Goal: Task Accomplishment & Management: Manage account settings

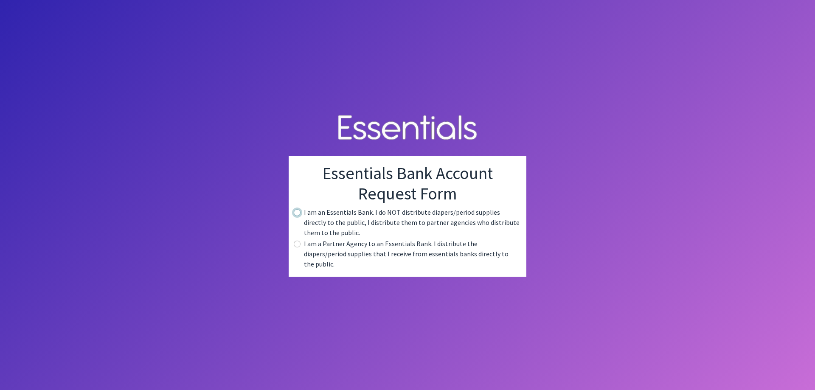
click at [300, 218] on div "I am an Essentials Bank. I do NOT distribute diapers/period supplies directly t…" at bounding box center [407, 222] width 224 height 31
click at [294, 215] on div "Essentials Bank Account Request Form I am an Essentials Bank. I do NOT distribu…" at bounding box center [408, 216] width 238 height 121
click at [299, 216] on input "radio" at bounding box center [297, 212] width 7 height 7
radio input "true"
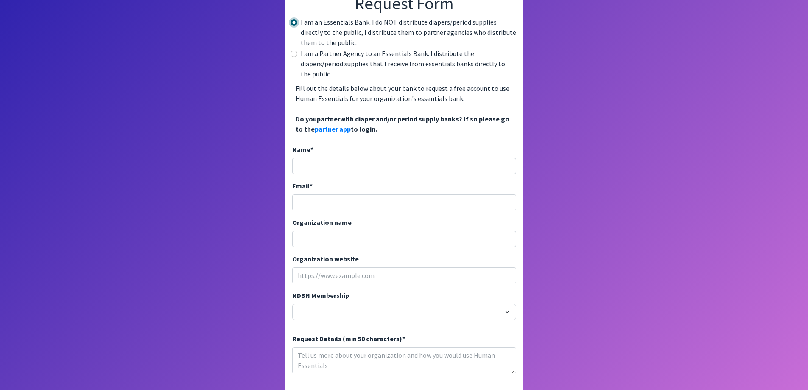
scroll to position [85, 0]
click at [345, 157] on input "Name *" at bounding box center [404, 165] width 224 height 16
type input "Laura Miranda"
click at [347, 193] on input "Email *" at bounding box center [404, 201] width 224 height 16
type input "[EMAIL_ADDRESS][DOMAIN_NAME]"
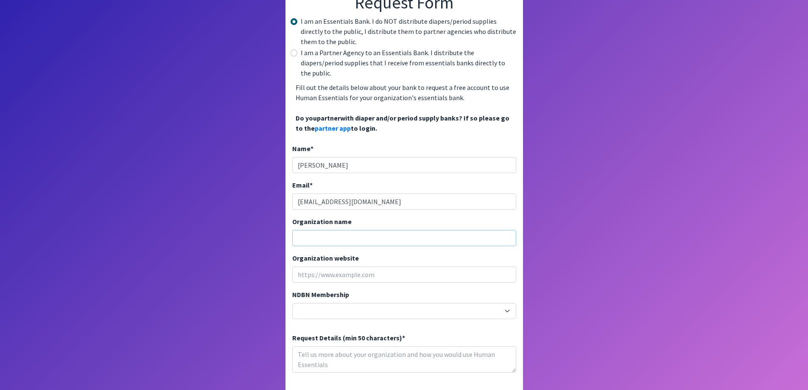
click at [351, 230] on input "Organization name" at bounding box center [404, 238] width 224 height 16
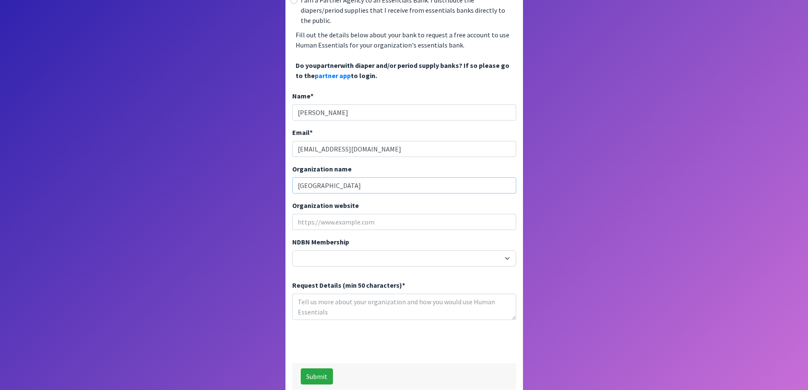
scroll to position [140, 0]
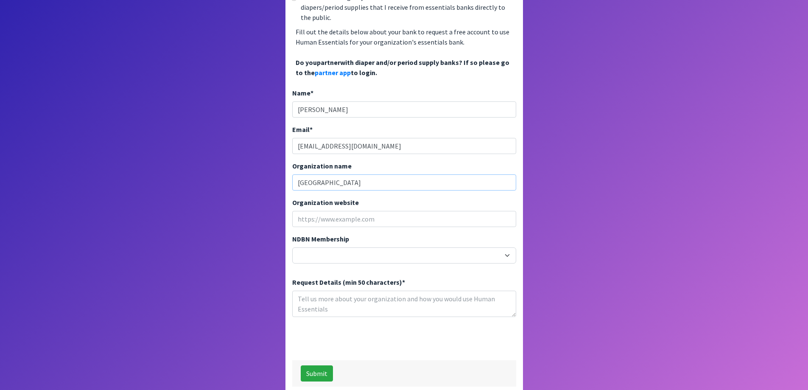
type input "[GEOGRAPHIC_DATA]"
click at [345, 247] on select "20040 - (914) Cares 12001 - A Baby Center 19003 - A Precious Child 21047 - AIO …" at bounding box center [404, 255] width 224 height 16
click at [700, 104] on body "Essentials Bank Account Request Form I am an Essentials Bank. I do NOT distribu…" at bounding box center [404, 55] width 808 height 390
click at [332, 292] on textarea "Request Details (min 50 characters) *" at bounding box center [404, 304] width 224 height 26
type textarea "We are a 1743 student HS requesting sanitary products for our female population…"
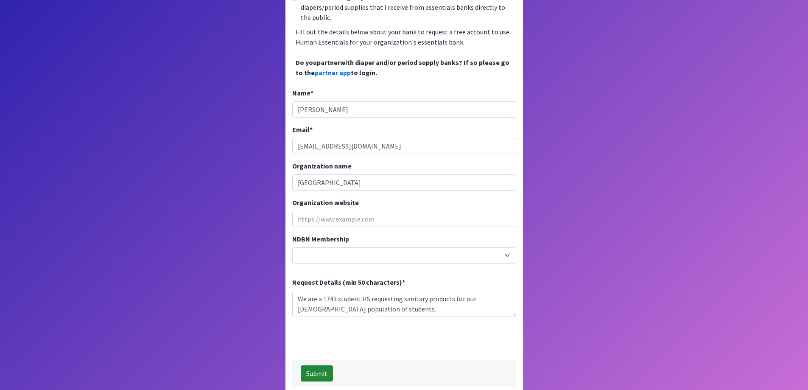
click at [314, 365] on button "Submit" at bounding box center [317, 373] width 32 height 16
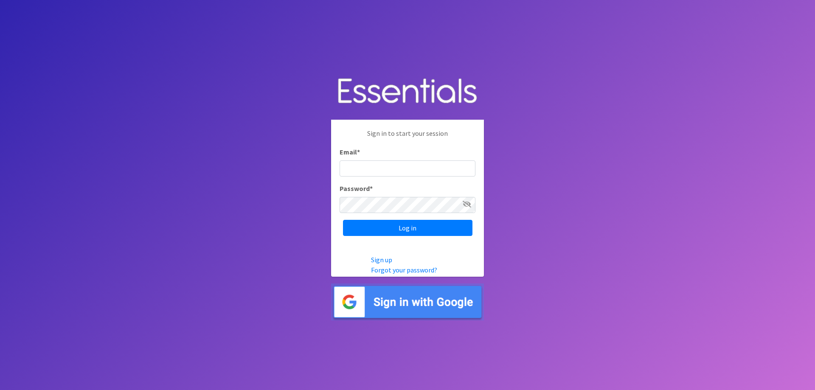
click at [395, 163] on input "Email *" at bounding box center [407, 168] width 136 height 16
type input "[EMAIL_ADDRESS][DOMAIN_NAME]"
click at [343, 220] on input "Log in" at bounding box center [407, 228] width 129 height 16
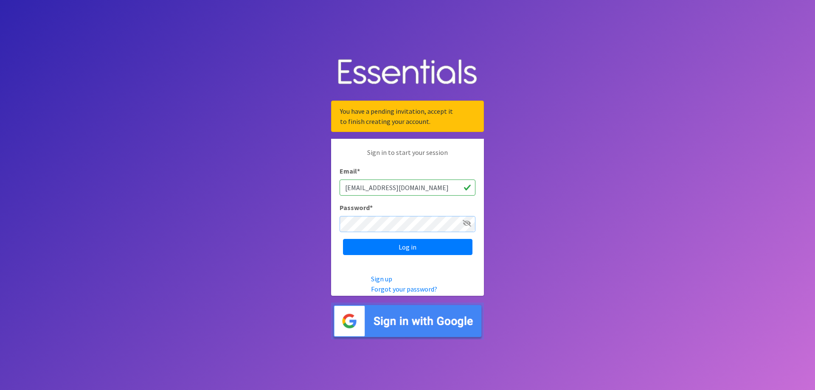
click at [343, 239] on input "Log in" at bounding box center [407, 247] width 129 height 16
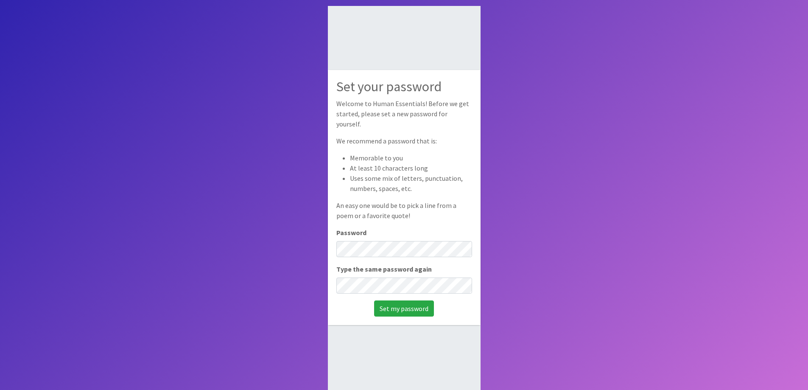
scroll to position [57, 0]
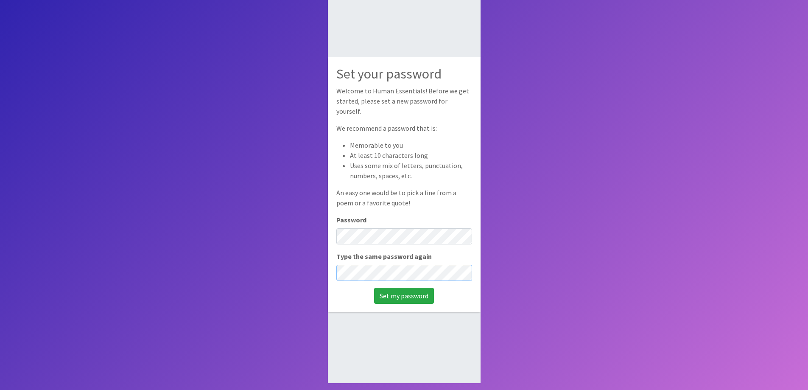
click at [374, 288] on input "Set my password" at bounding box center [404, 296] width 60 height 16
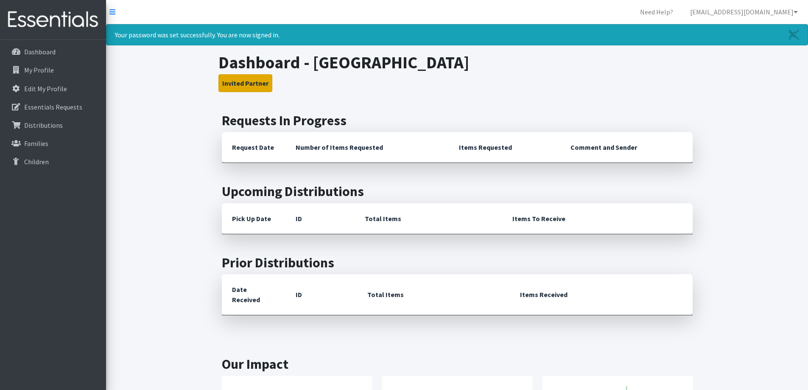
click at [239, 84] on button "Invited Partner" at bounding box center [246, 83] width 54 height 18
click at [38, 106] on p "Essentials Requests" at bounding box center [53, 107] width 58 height 8
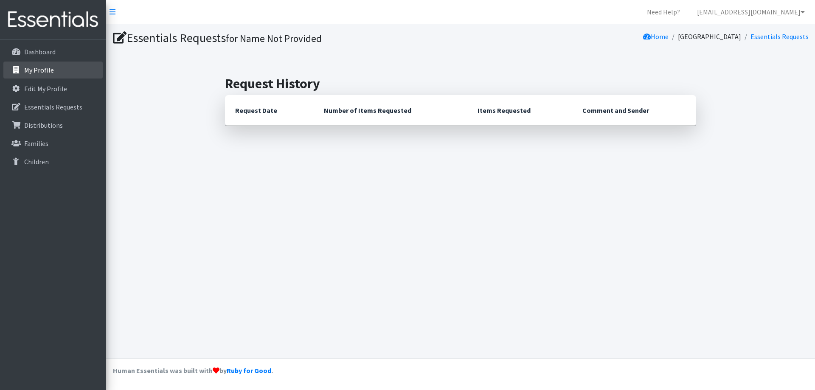
click at [47, 72] on p "My Profile" at bounding box center [39, 70] width 30 height 8
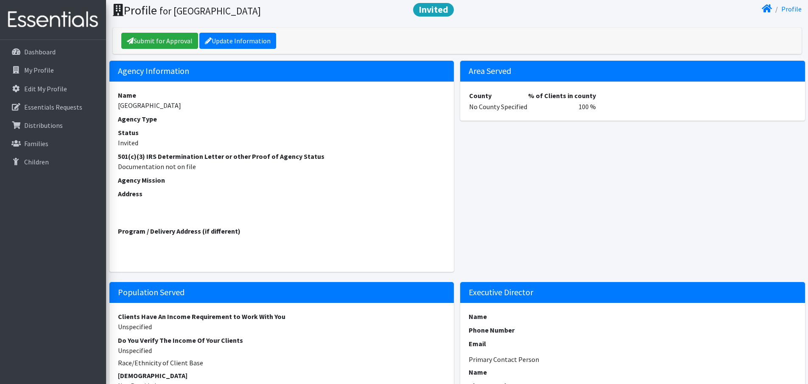
scroll to position [42, 0]
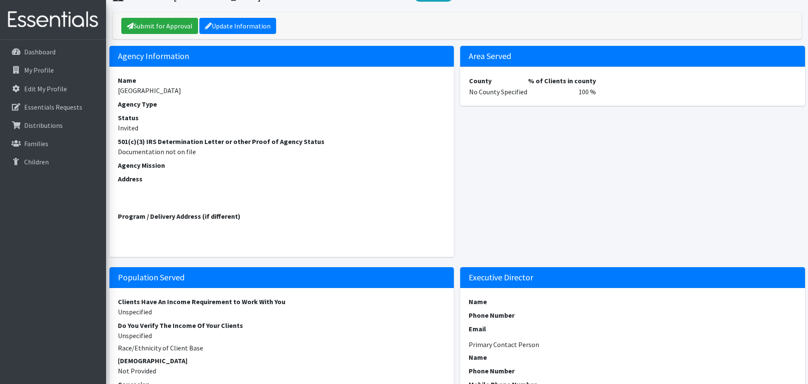
click at [124, 177] on strong "Address" at bounding box center [130, 178] width 25 height 8
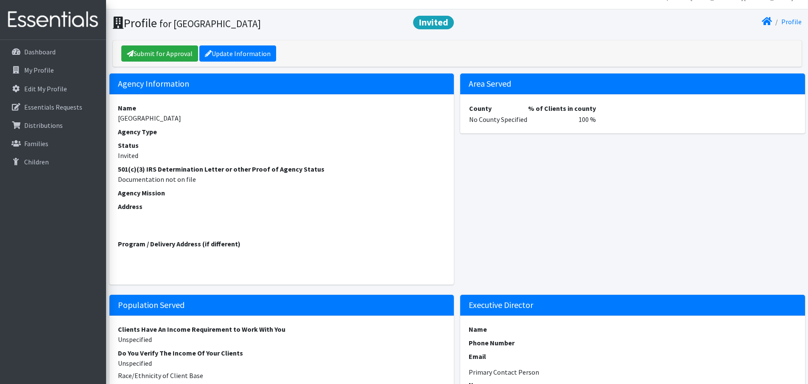
scroll to position [0, 0]
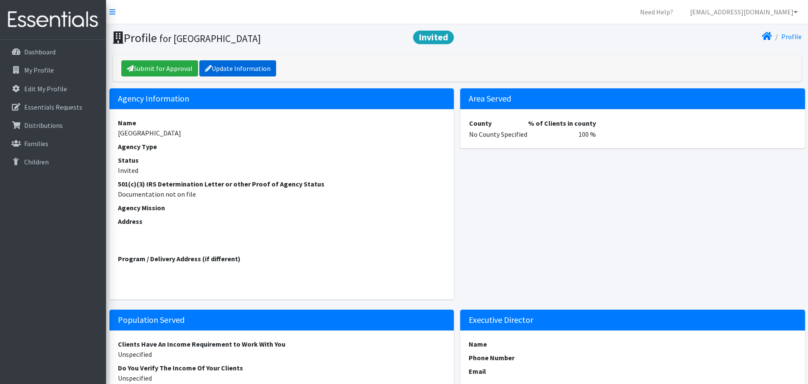
click at [247, 67] on link "Update Information" at bounding box center [237, 68] width 77 height 16
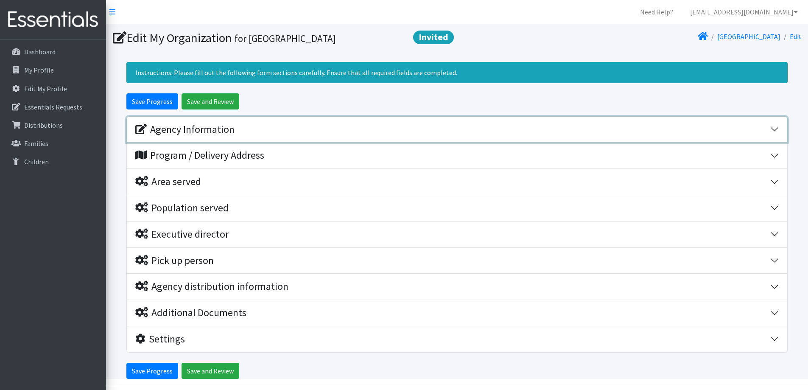
click at [776, 127] on button "Agency Information" at bounding box center [457, 130] width 661 height 26
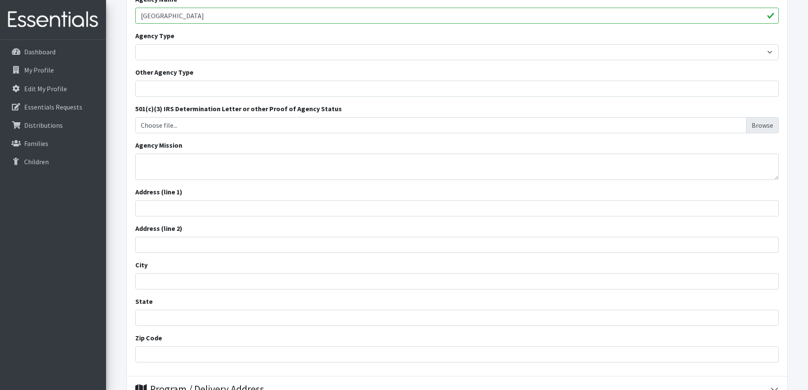
scroll to position [170, 0]
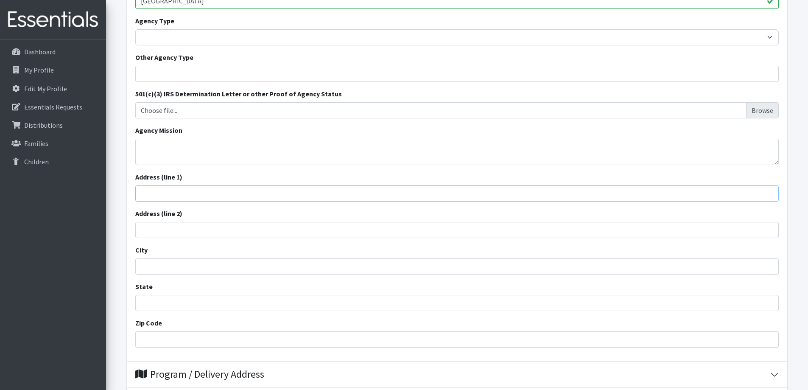
click at [162, 193] on input "Address (line 1)" at bounding box center [457, 193] width 644 height 16
type input "[STREET_ADDRESS]"
click at [163, 261] on input "City" at bounding box center [457, 266] width 644 height 16
type input "Fort Mill"
type input "SC"
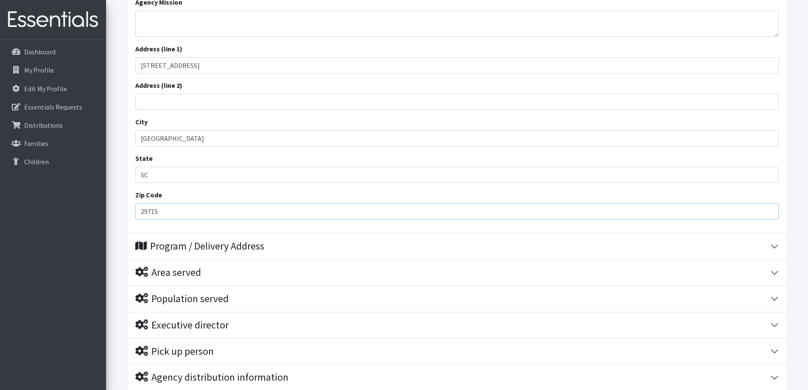
scroll to position [339, 0]
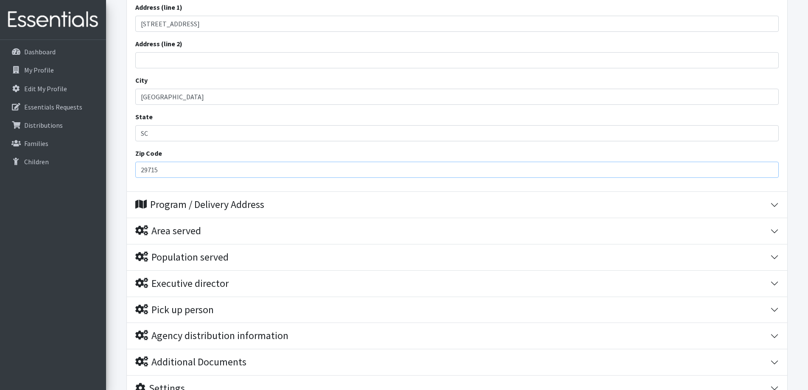
type input "29715"
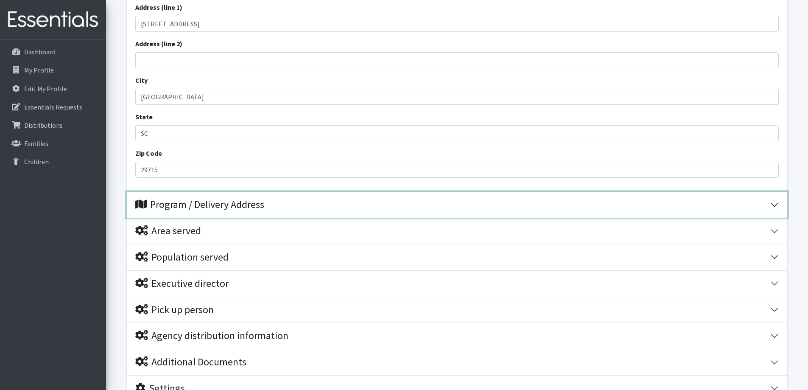
drag, startPoint x: 776, startPoint y: 206, endPoint x: 772, endPoint y: 210, distance: 6.0
click at [776, 206] on button "Program / Delivery Address" at bounding box center [457, 205] width 661 height 26
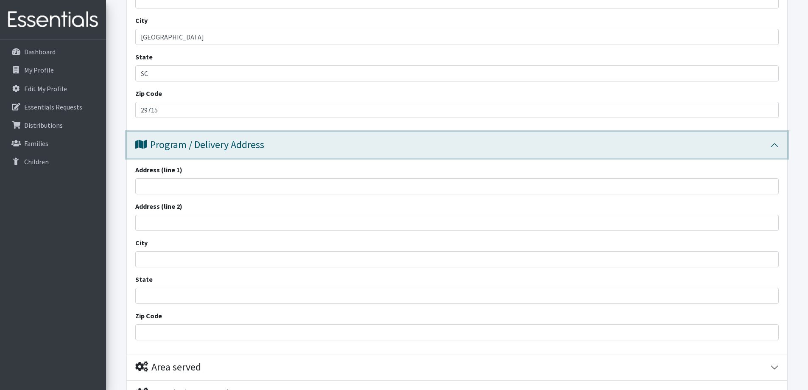
scroll to position [358, 0]
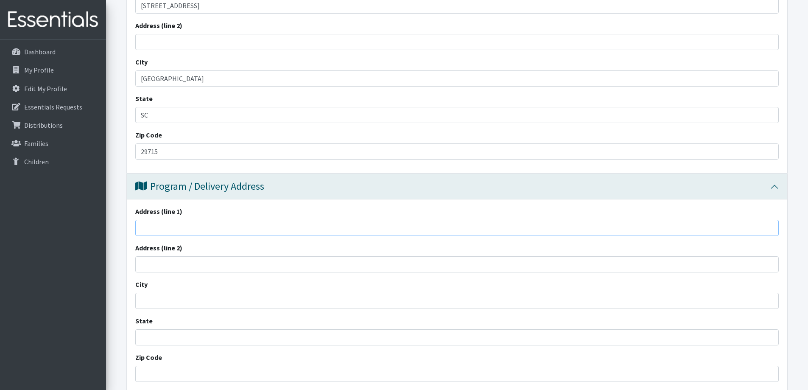
click at [218, 231] on input "Address (line 1)" at bounding box center [457, 228] width 644 height 16
type input "1180 Fort Mill Parkway"
click at [201, 295] on input "City" at bounding box center [457, 301] width 644 height 16
type input "Fort Mill"
type input "SC"
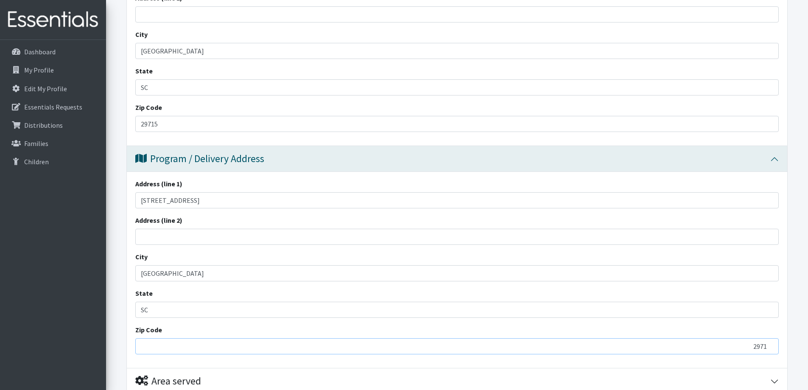
scroll to position [400, 0]
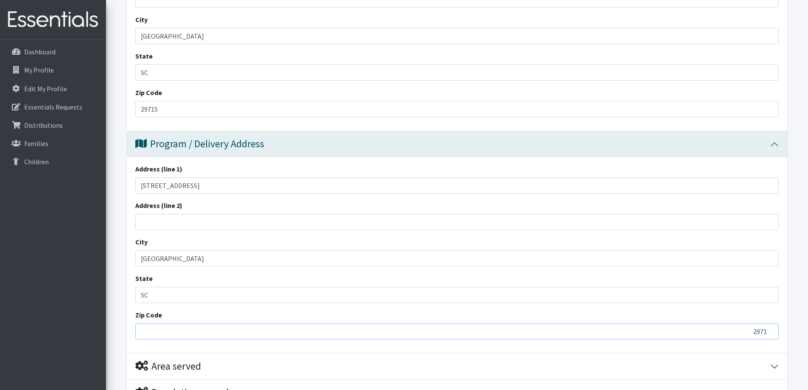
click at [183, 324] on input "2971" at bounding box center [457, 331] width 644 height 16
click at [165, 330] on input "2971" at bounding box center [457, 331] width 644 height 16
click at [186, 339] on input "29712971" at bounding box center [457, 331] width 644 height 16
click at [180, 325] on input "29712971" at bounding box center [457, 331] width 644 height 16
click at [172, 333] on input "29712971" at bounding box center [457, 331] width 644 height 16
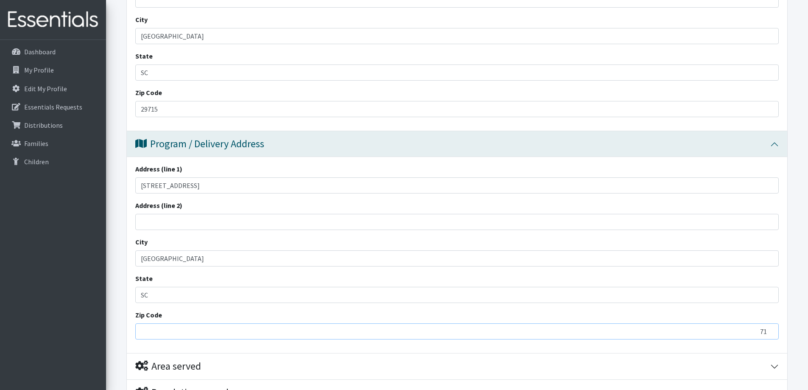
type input "1"
click at [196, 335] on input "Zip Code" at bounding box center [457, 331] width 644 height 16
click at [173, 321] on div "Zip Code" at bounding box center [457, 325] width 644 height 30
click at [166, 330] on input "Zip Code" at bounding box center [457, 331] width 644 height 16
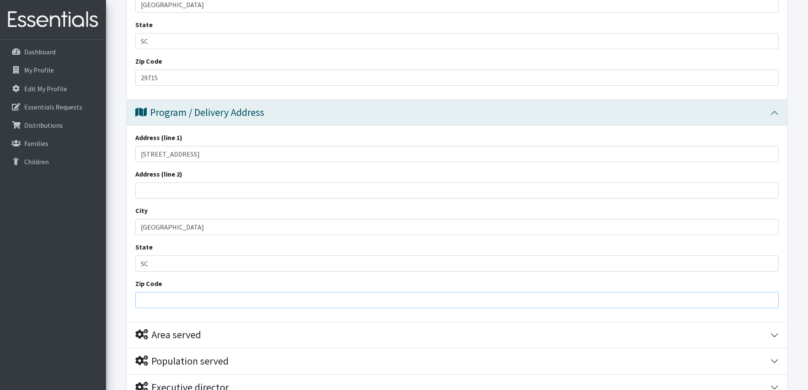
scroll to position [485, 0]
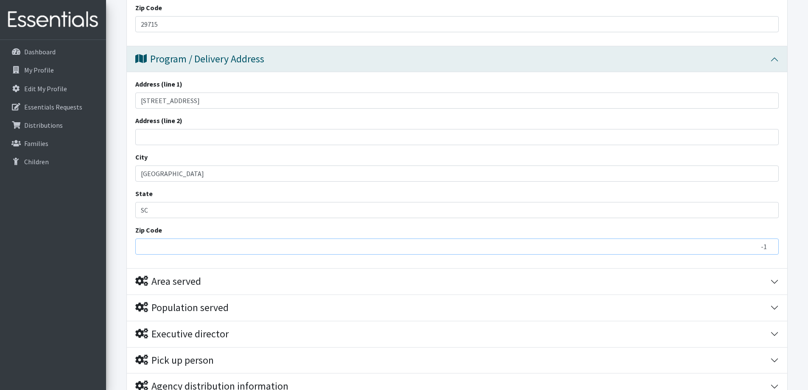
type input "-1"
click at [771, 248] on input "-1" at bounding box center [457, 246] width 644 height 16
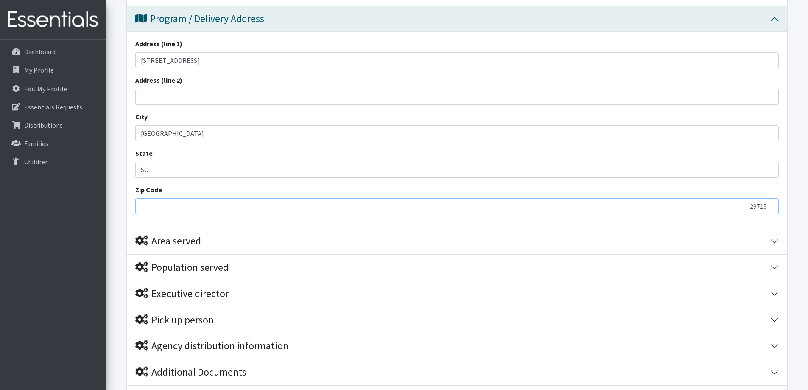
scroll to position [527, 0]
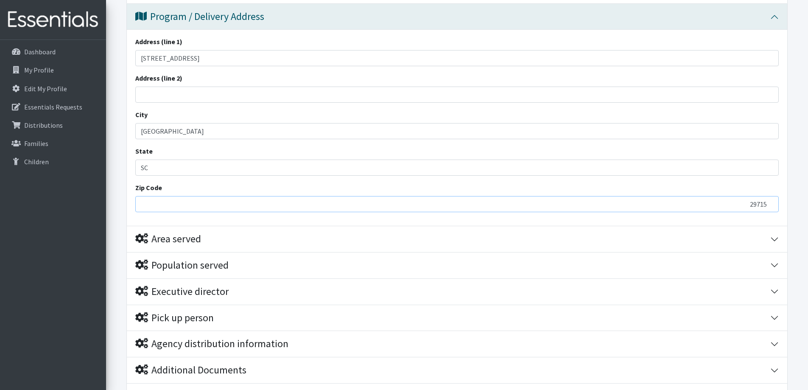
type input "29715"
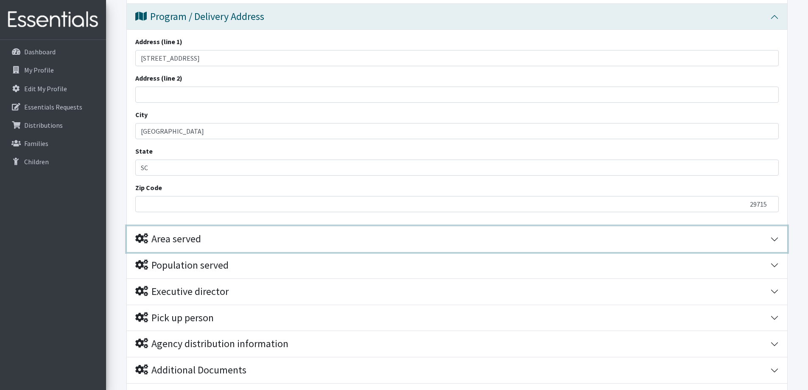
click at [778, 238] on button "Area served" at bounding box center [457, 239] width 661 height 26
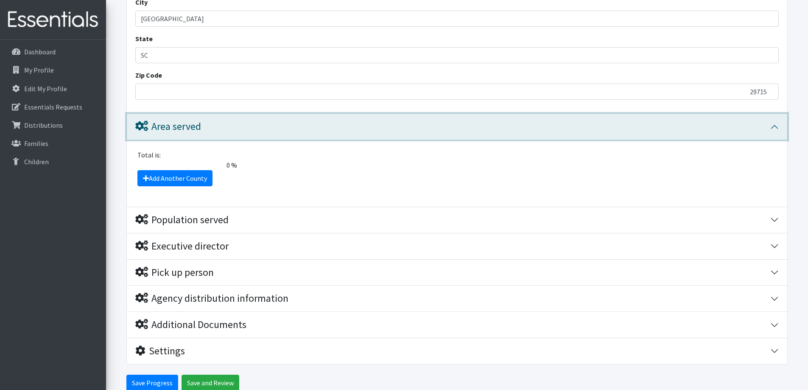
scroll to position [655, 0]
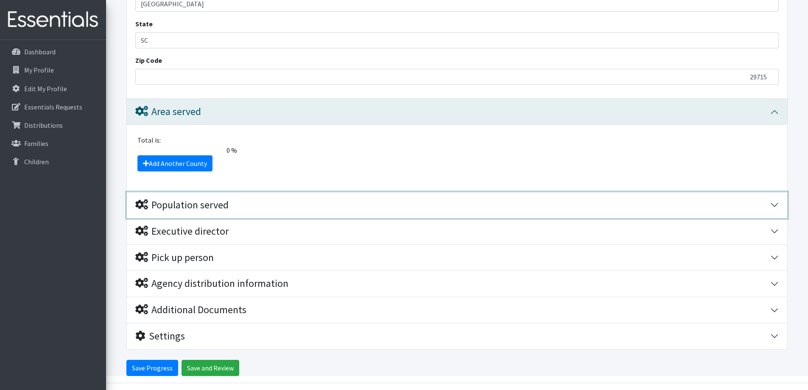
click at [770, 202] on div "Population served" at bounding box center [452, 205] width 635 height 12
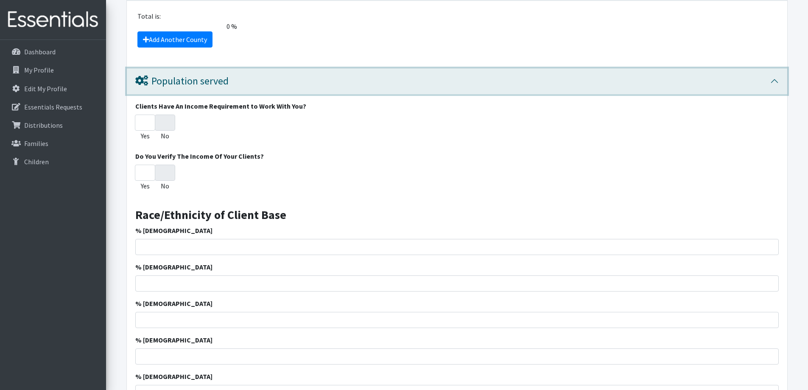
scroll to position [825, 0]
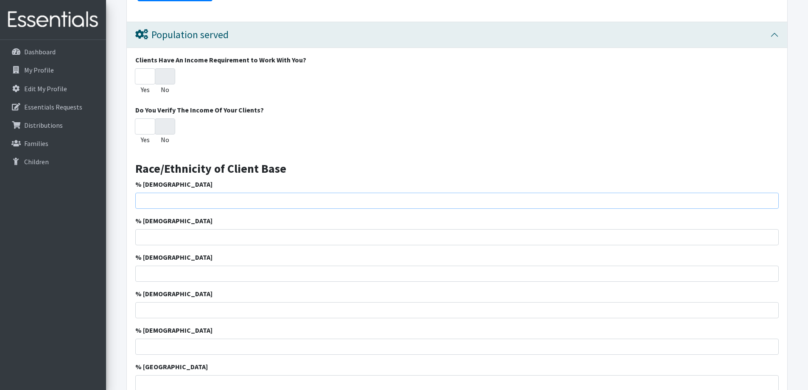
click at [160, 202] on input "% [DEMOGRAPHIC_DATA]" at bounding box center [457, 201] width 644 height 16
click at [179, 196] on input "% [DEMOGRAPHIC_DATA]" at bounding box center [457, 201] width 644 height 16
click at [174, 196] on input "% [DEMOGRAPHIC_DATA]" at bounding box center [457, 201] width 644 height 16
click at [167, 200] on input "% [DEMOGRAPHIC_DATA]" at bounding box center [457, 201] width 644 height 16
click at [158, 205] on input "% [DEMOGRAPHIC_DATA]" at bounding box center [457, 201] width 644 height 16
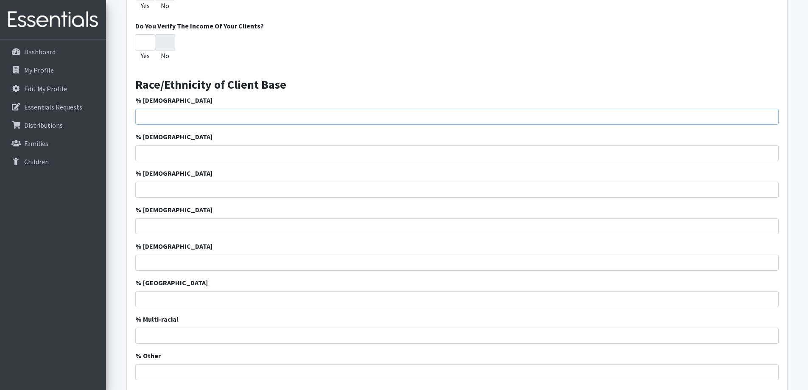
scroll to position [910, 0]
click at [770, 114] on input "1" at bounding box center [457, 116] width 644 height 16
click at [769, 114] on input "2" at bounding box center [457, 116] width 644 height 16
click at [771, 112] on input "3" at bounding box center [457, 116] width 644 height 16
click at [176, 117] on input "3" at bounding box center [457, 116] width 644 height 16
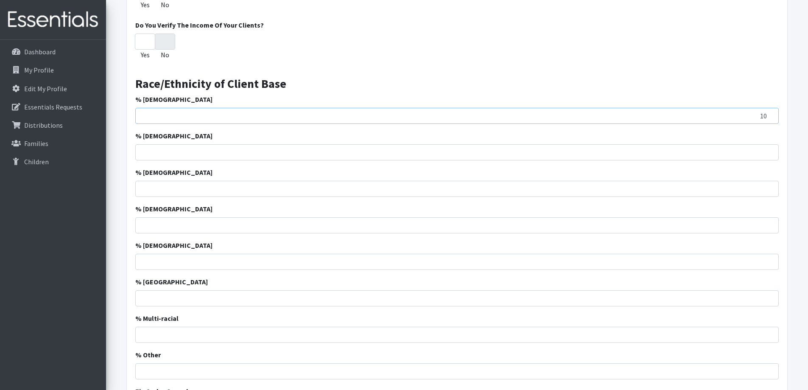
type input "10"
click at [561, 155] on input "% [DEMOGRAPHIC_DATA]" at bounding box center [457, 152] width 644 height 16
type input "68"
click at [600, 193] on input "% [DEMOGRAPHIC_DATA]" at bounding box center [457, 189] width 644 height 16
type input "10"
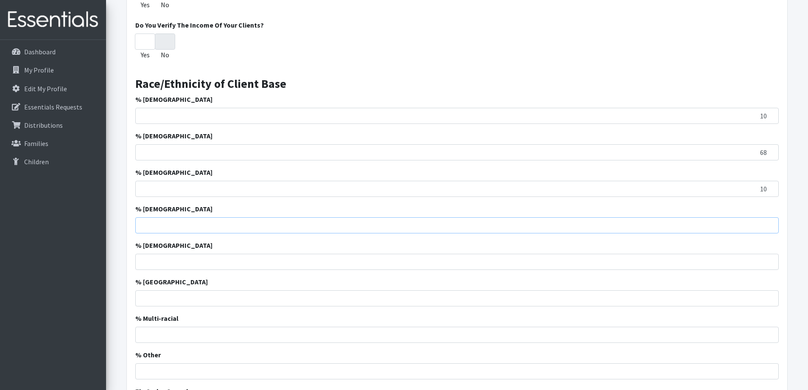
click at [682, 227] on input "% [DEMOGRAPHIC_DATA]" at bounding box center [457, 225] width 644 height 16
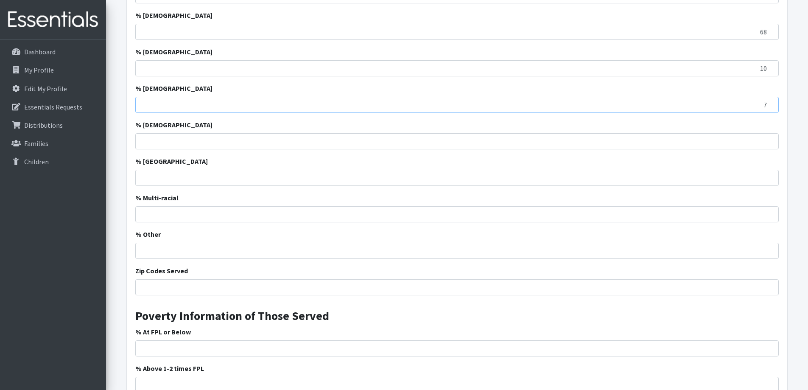
scroll to position [1037, 0]
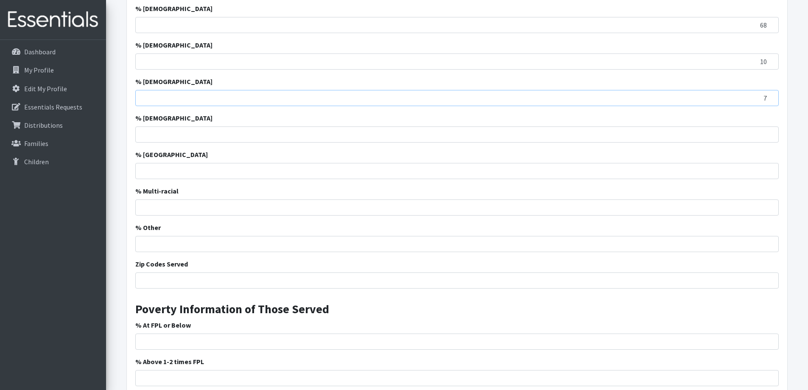
type input "7"
click at [684, 213] on input "% Multi-racial" at bounding box center [457, 207] width 644 height 16
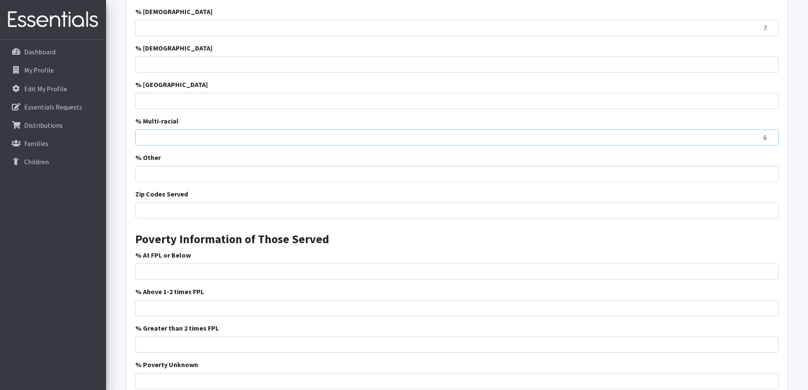
scroll to position [1122, 0]
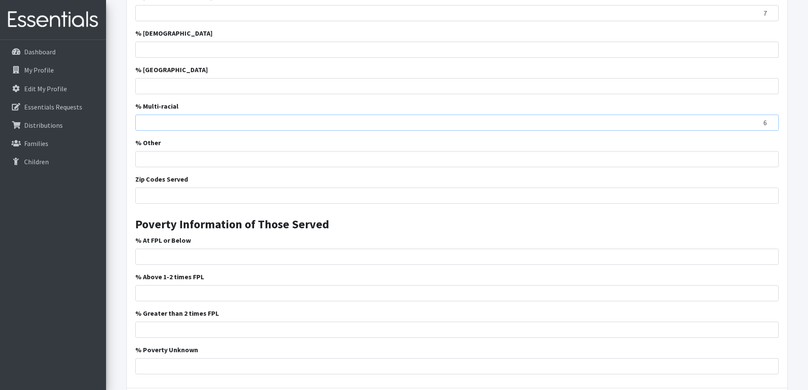
type input "6"
click at [261, 195] on input "Zip Codes Served" at bounding box center [457, 196] width 644 height 16
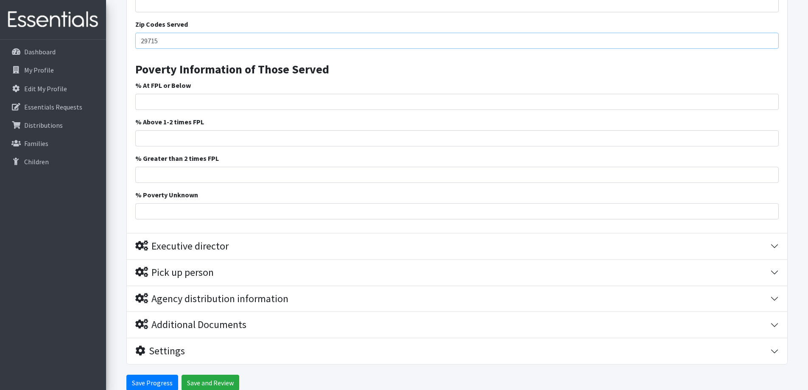
scroll to position [1292, 0]
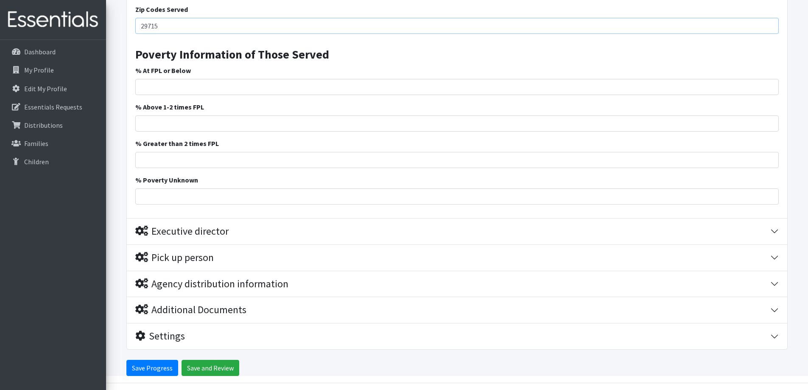
type input "29715"
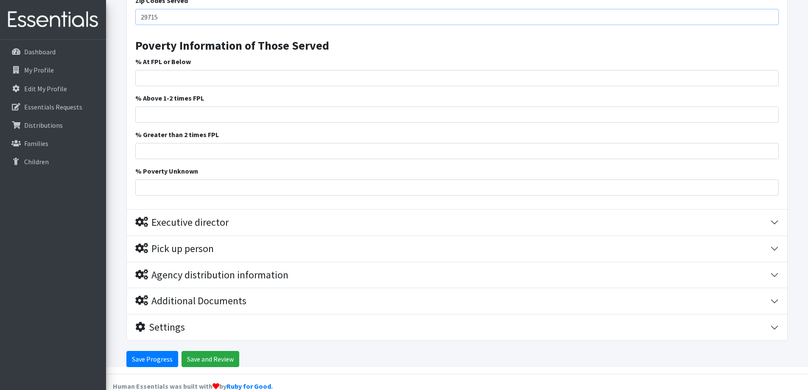
scroll to position [1316, 0]
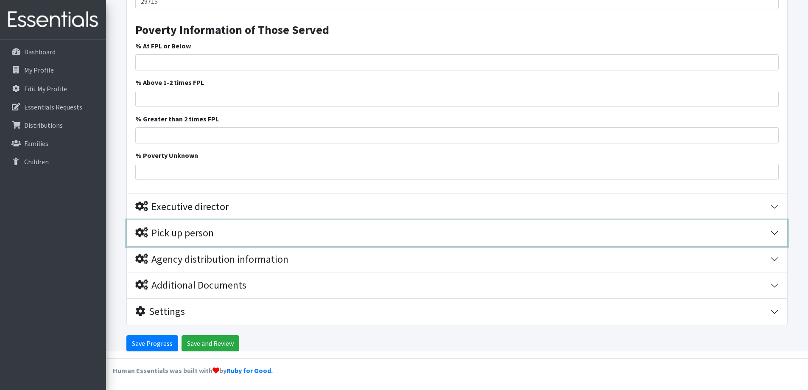
click at [772, 228] on button "Pick up person" at bounding box center [457, 233] width 661 height 26
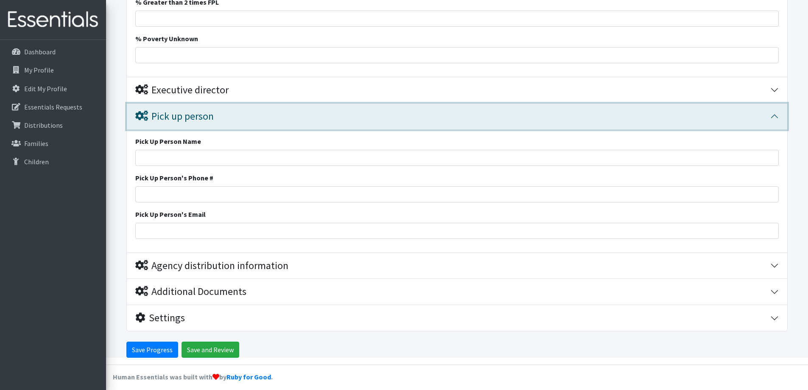
scroll to position [1439, 0]
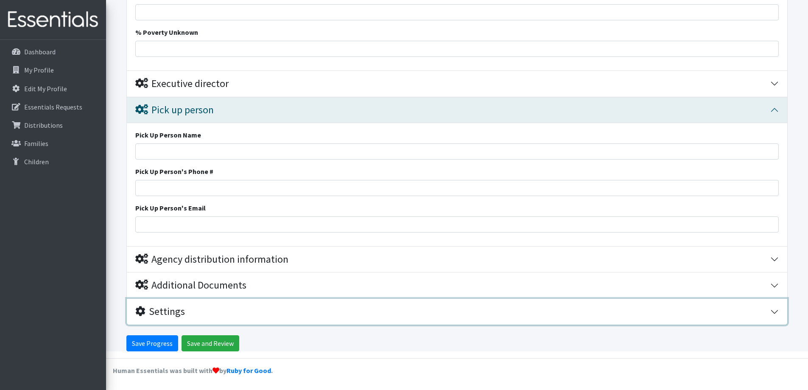
click at [778, 312] on button "Settings" at bounding box center [457, 312] width 661 height 26
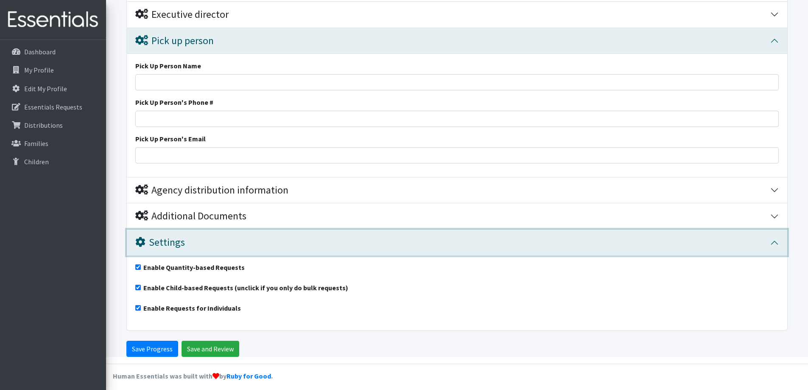
scroll to position [1514, 0]
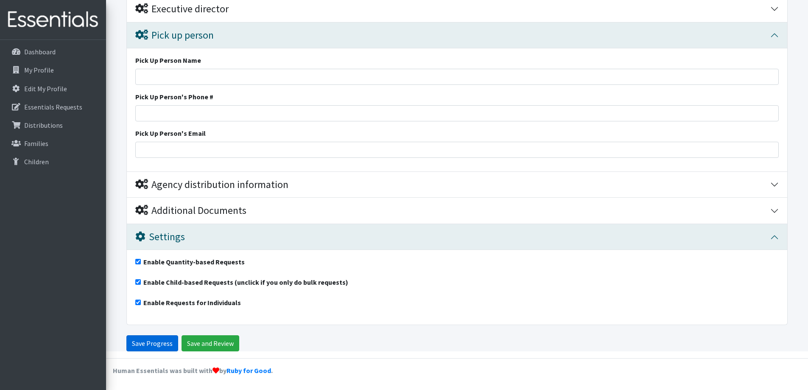
click at [162, 338] on input "Save Progress" at bounding box center [152, 343] width 52 height 16
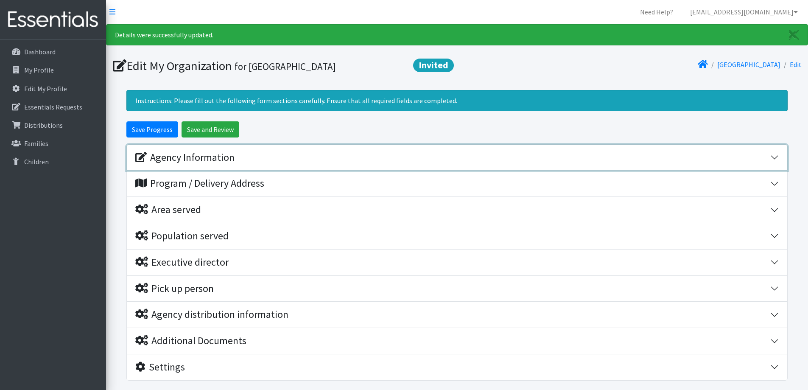
click at [195, 157] on div "Agency Information" at bounding box center [184, 157] width 99 height 12
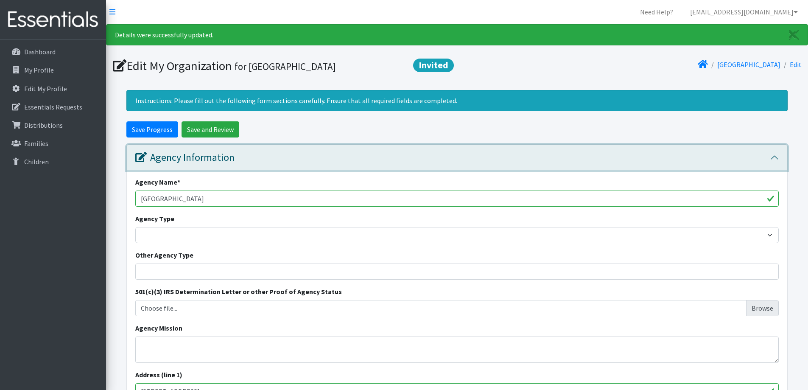
click at [195, 157] on div "Agency Information" at bounding box center [184, 157] width 99 height 12
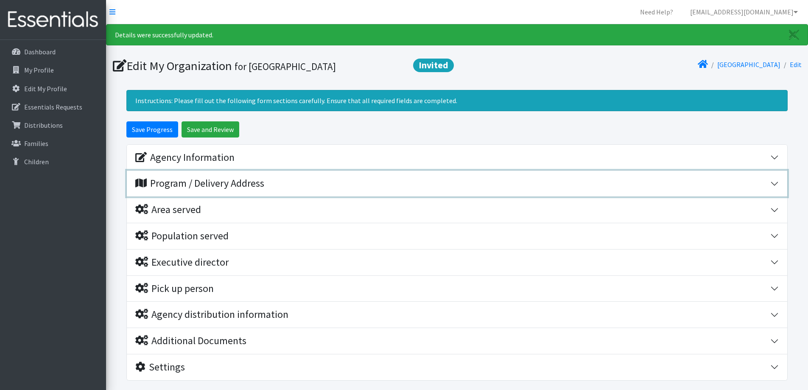
click at [183, 180] on div "Program / Delivery Address" at bounding box center [199, 183] width 129 height 12
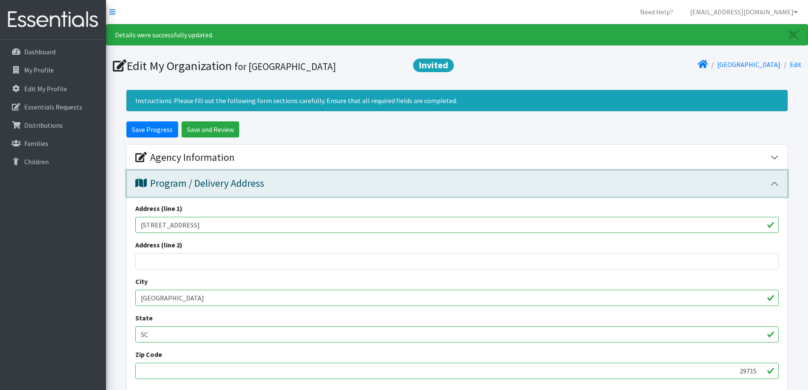
click at [183, 181] on div "Program / Delivery Address" at bounding box center [199, 183] width 129 height 12
